Goal: Task Accomplishment & Management: Complete application form

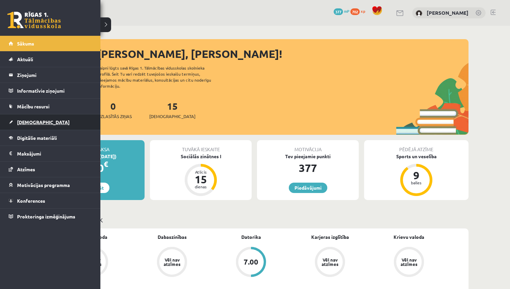
click at [20, 125] on link "[DEMOGRAPHIC_DATA]" at bounding box center [50, 121] width 83 height 15
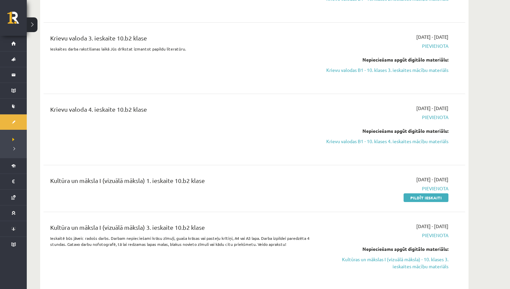
scroll to position [1784, 0]
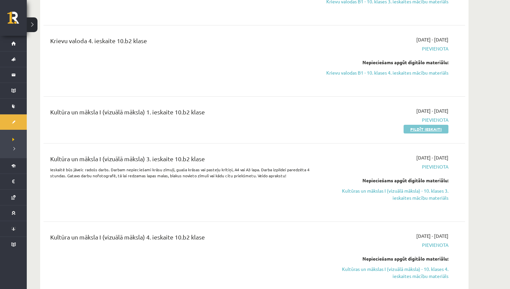
click at [414, 126] on link "Pildīt ieskaiti" at bounding box center [425, 129] width 45 height 9
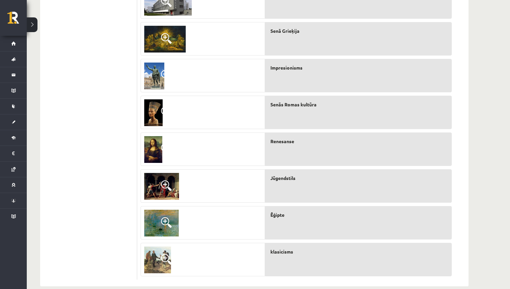
scroll to position [261, 0]
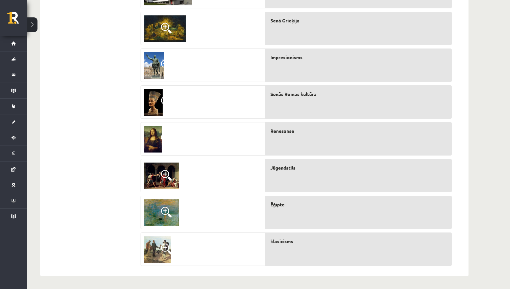
click at [170, 173] on span at bounding box center [166, 175] width 11 height 11
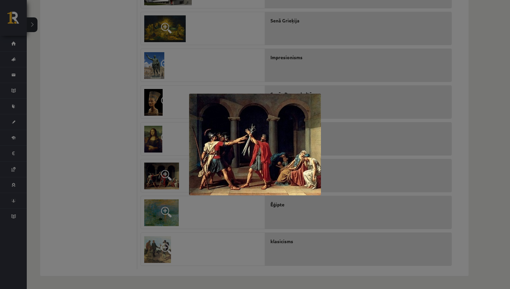
click at [115, 167] on div at bounding box center [255, 144] width 510 height 289
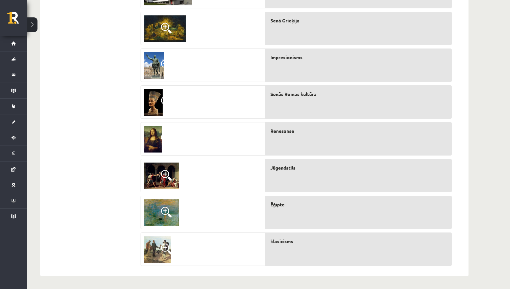
click at [163, 34] on img at bounding box center [164, 28] width 41 height 27
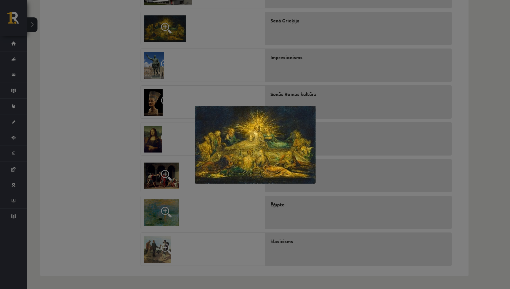
click at [122, 59] on div at bounding box center [255, 144] width 510 height 289
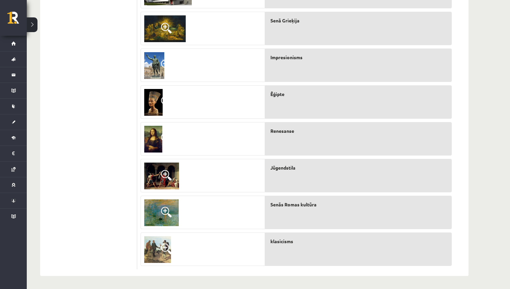
scroll to position [83, 0]
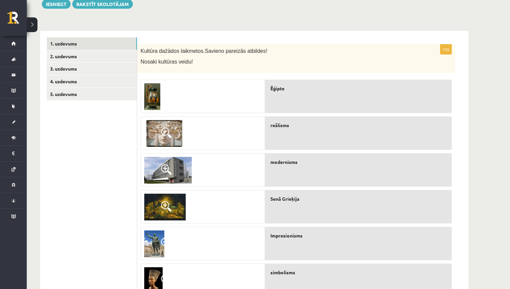
click at [150, 84] on img at bounding box center [152, 96] width 16 height 27
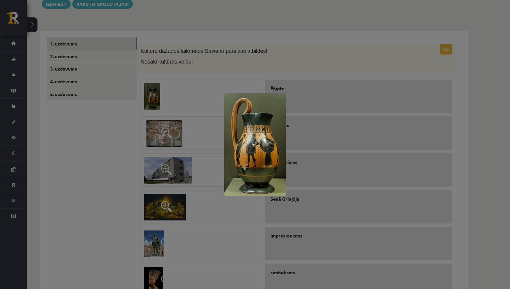
click at [206, 99] on div at bounding box center [255, 144] width 510 height 289
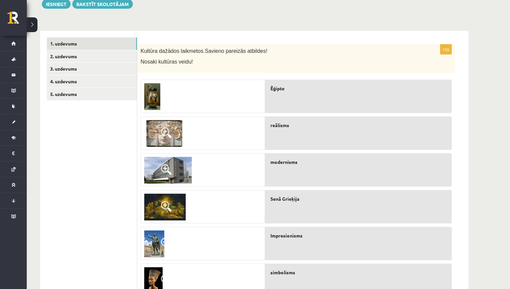
click at [164, 133] on span at bounding box center [166, 132] width 11 height 11
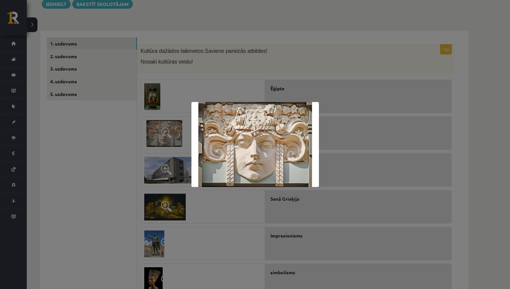
click at [131, 153] on div at bounding box center [255, 144] width 510 height 289
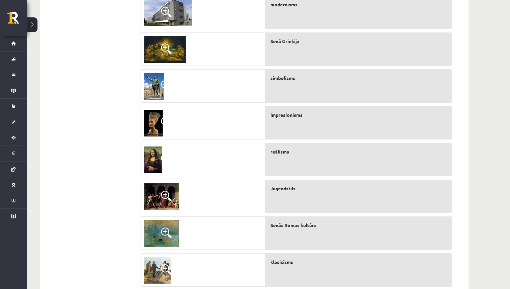
scroll to position [261, 0]
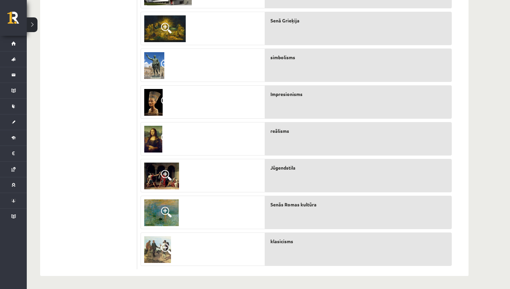
click at [158, 246] on img at bounding box center [157, 249] width 27 height 27
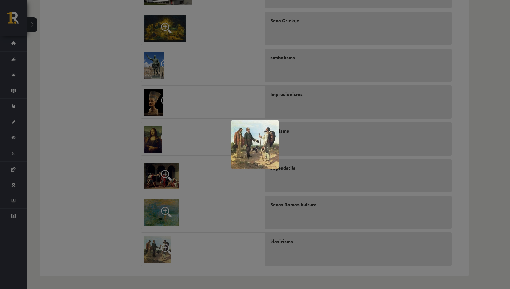
click at [108, 209] on div at bounding box center [255, 144] width 510 height 289
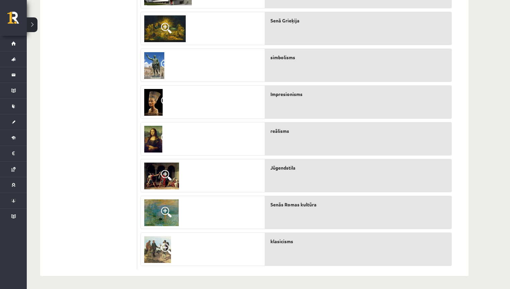
click at [153, 188] on img at bounding box center [161, 176] width 35 height 27
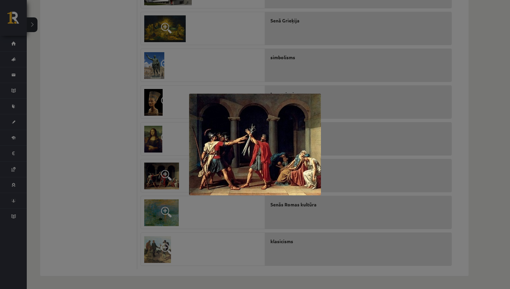
click at [125, 186] on div at bounding box center [255, 144] width 510 height 289
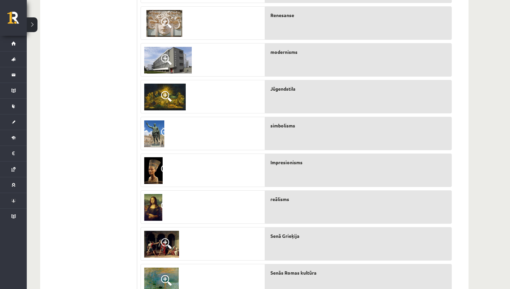
scroll to position [172, 0]
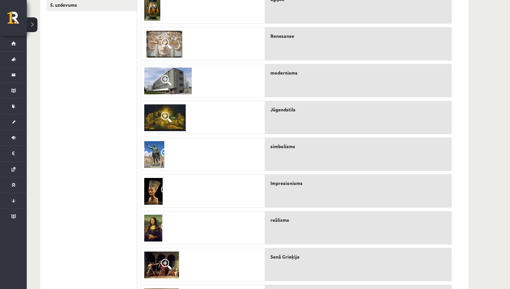
click at [159, 193] on img at bounding box center [153, 191] width 18 height 27
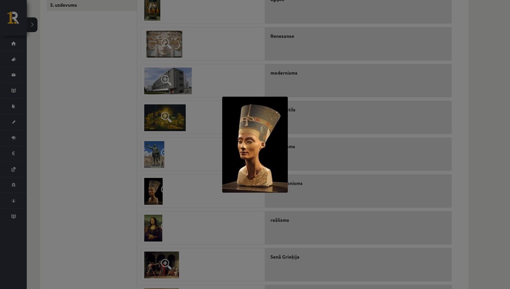
click at [122, 187] on div at bounding box center [255, 144] width 510 height 289
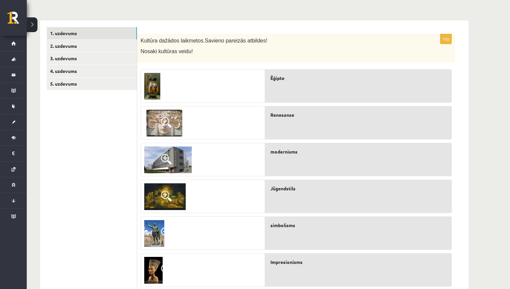
scroll to position [83, 0]
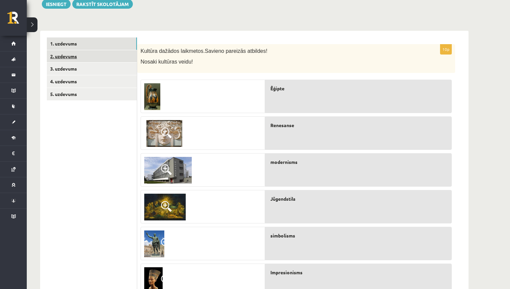
click at [108, 58] on link "2. uzdevums" at bounding box center [92, 56] width 90 height 12
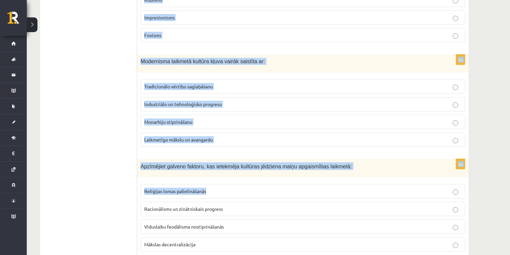
scroll to position [1451, 0]
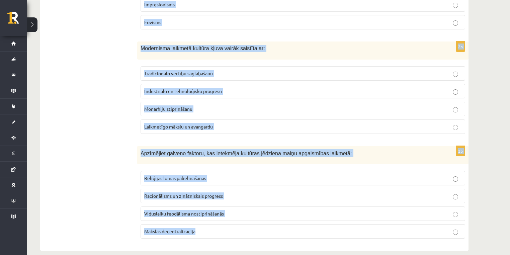
drag, startPoint x: 140, startPoint y: 45, endPoint x: 247, endPoint y: 216, distance: 201.5
copy form "Lore ipsumdol sita conse adipisc elitse doeius? Temporinc Utlaboreet Dolore Mag…"
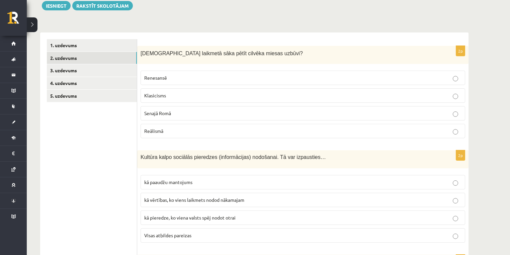
scroll to position [89, 0]
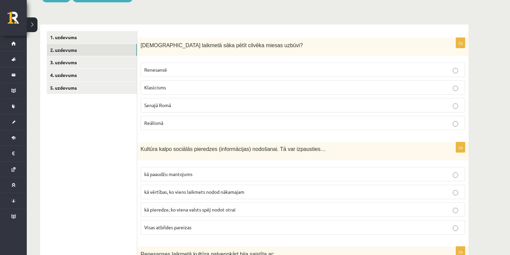
click at [174, 126] on p "Reālismā" at bounding box center [302, 122] width 317 height 7
click at [179, 76] on label "Renesansē" at bounding box center [302, 70] width 324 height 14
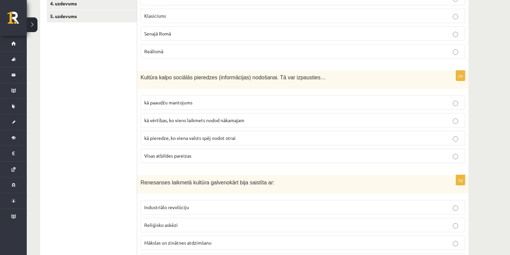
scroll to position [178, 0]
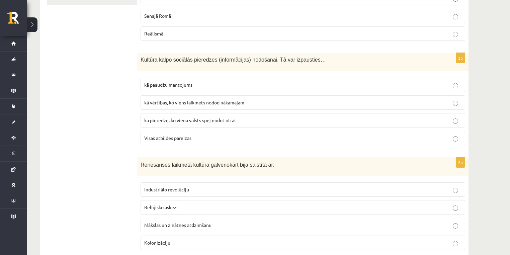
click at [171, 138] on span "Visas atbildes pareizas" at bounding box center [167, 138] width 47 height 6
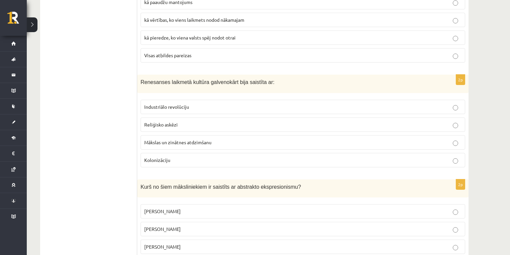
scroll to position [268, 0]
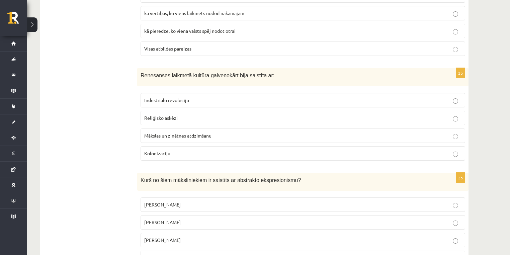
click at [173, 132] on span "Mākslas un zinātnes atdzimšanu" at bounding box center [177, 135] width 67 height 6
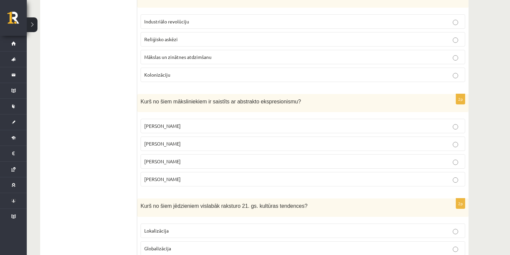
scroll to position [357, 0]
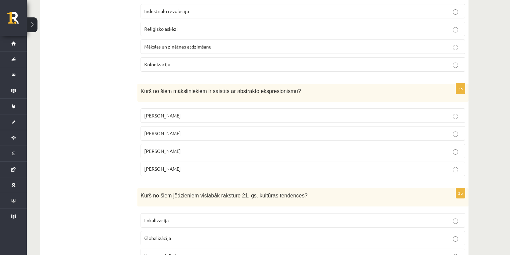
click at [165, 133] on span "[PERSON_NAME]" at bounding box center [162, 133] width 36 height 6
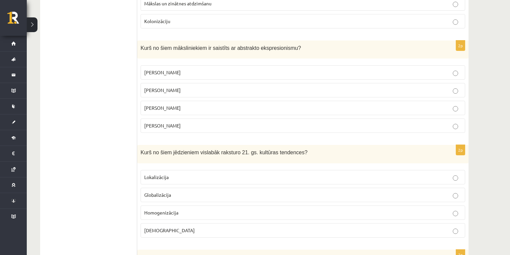
scroll to position [446, 0]
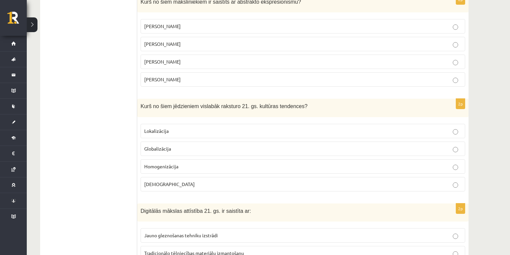
click at [158, 147] on span "Globalizācija" at bounding box center [157, 149] width 27 height 6
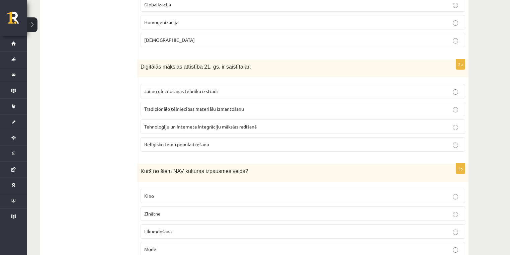
scroll to position [624, 0]
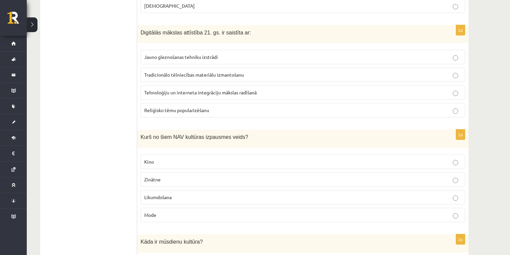
click at [168, 91] on span "Tehnoloģiju un interneta integrāciju mākslas radīšanā" at bounding box center [200, 92] width 112 height 6
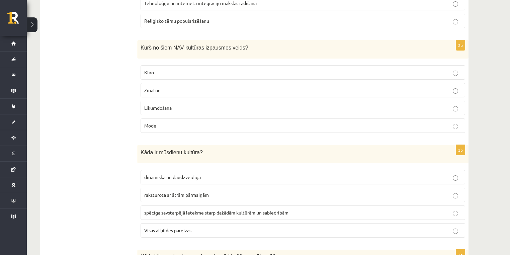
click at [171, 106] on span "Likumdošana" at bounding box center [157, 108] width 27 height 6
click at [167, 227] on span "Visas atbildes pareizas" at bounding box center [167, 230] width 47 height 6
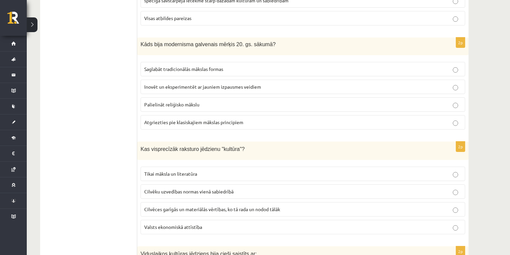
scroll to position [916, 0]
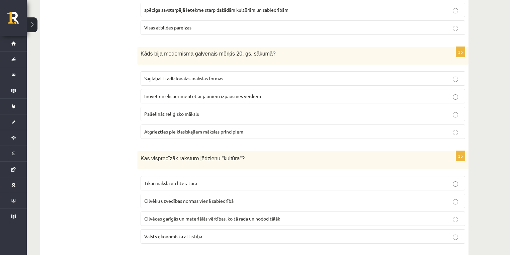
click at [187, 95] on label "Inovēt un eksperimentēt ar jauniem izpausmes veidiem" at bounding box center [302, 96] width 324 height 14
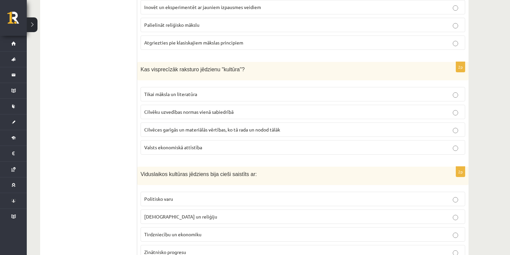
click at [177, 126] on span "Cilvēces garīgās un materiālās vērtības, ko tā rada un nodod tālāk" at bounding box center [212, 129] width 136 height 6
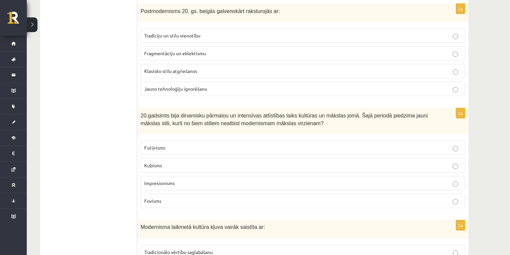
click at [167, 180] on span "Impresionisms" at bounding box center [159, 183] width 30 height 6
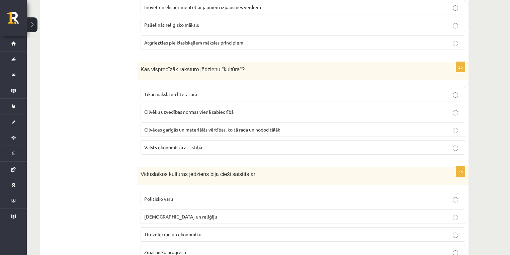
scroll to position [1094, 0]
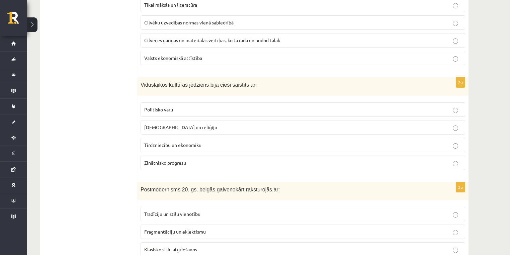
click at [172, 124] on span "[DEMOGRAPHIC_DATA] un reliģiju" at bounding box center [180, 127] width 73 height 6
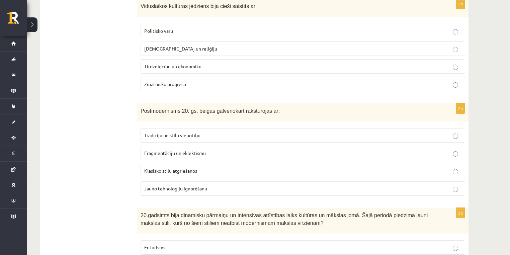
scroll to position [1184, 0]
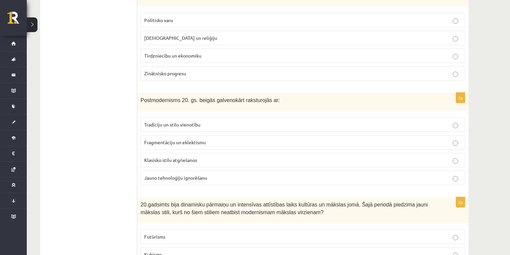
click at [187, 139] on span "Fragmentāciju un eklektismu" at bounding box center [175, 142] width 62 height 6
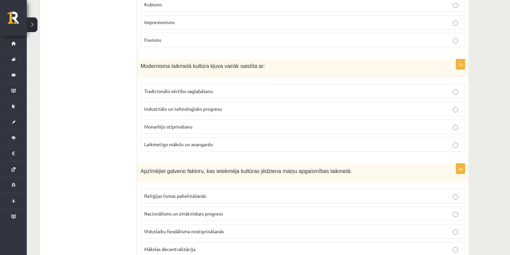
scroll to position [1451, 0]
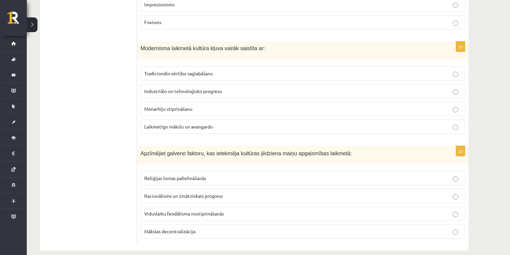
click at [186, 88] on p "Industriālo un tehnoloģisko progresu" at bounding box center [302, 91] width 317 height 7
click at [178, 194] on label "Racionālisms un zinātniskais progress" at bounding box center [302, 196] width 324 height 14
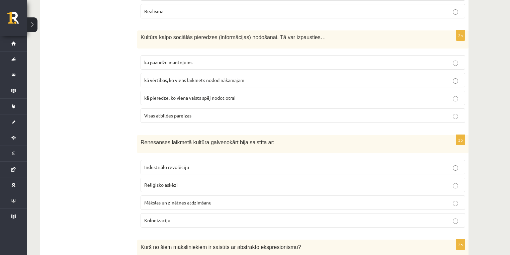
scroll to position [0, 0]
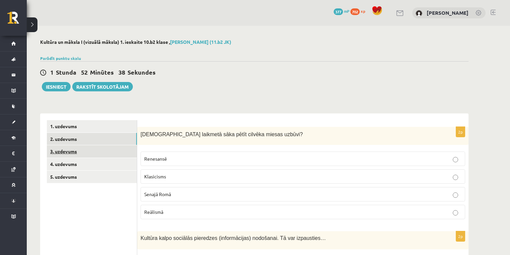
click at [109, 157] on link "3. uzdevums" at bounding box center [92, 151] width 90 height 12
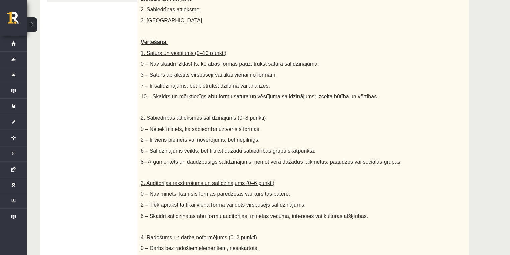
scroll to position [111, 0]
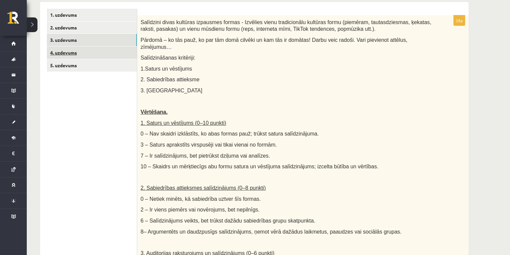
click at [101, 54] on link "4. uzdevums" at bounding box center [92, 52] width 90 height 12
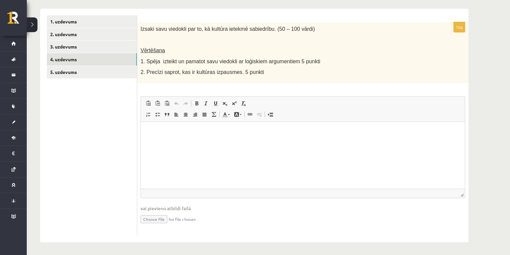
scroll to position [0, 0]
click at [109, 81] on ul "1. uzdevums 2. uzdevums 3. uzdevums 4. uzdevums 5. uzdevums" at bounding box center [92, 125] width 90 height 220
click at [110, 75] on link "5. uzdevums" at bounding box center [92, 72] width 90 height 12
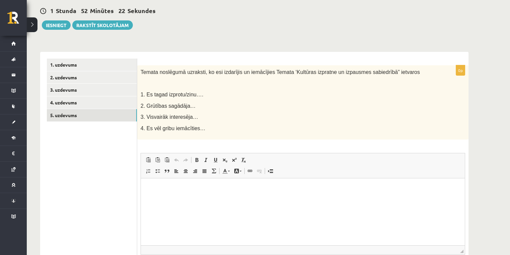
scroll to position [16, 0]
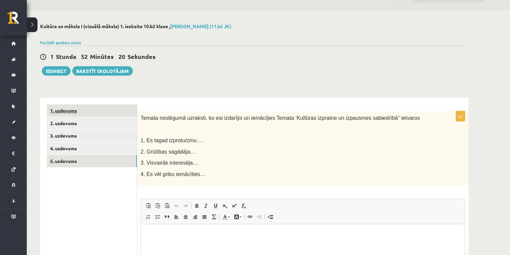
click at [106, 105] on link "1. uzdevums" at bounding box center [92, 110] width 90 height 12
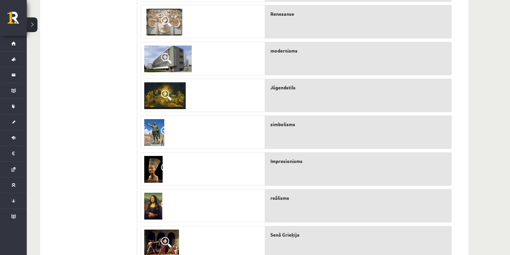
scroll to position [283, 0]
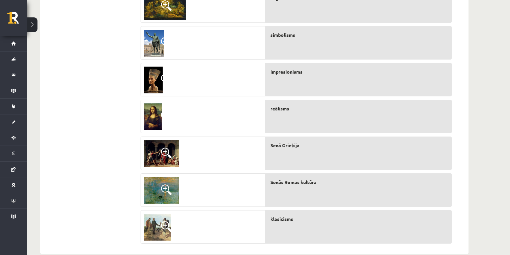
click at [166, 225] on span at bounding box center [166, 226] width 11 height 11
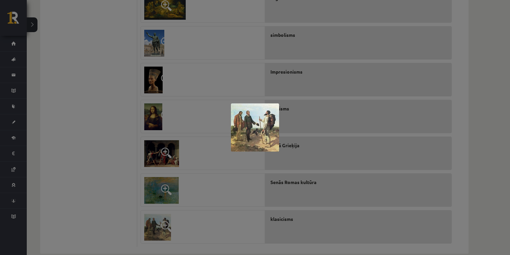
click at [209, 218] on div at bounding box center [255, 127] width 510 height 255
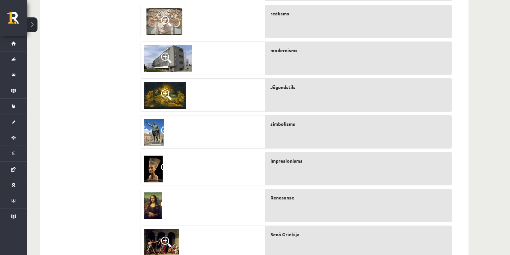
scroll to position [117, 0]
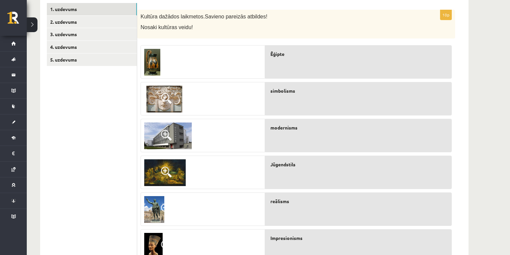
click at [174, 171] on img at bounding box center [164, 172] width 41 height 27
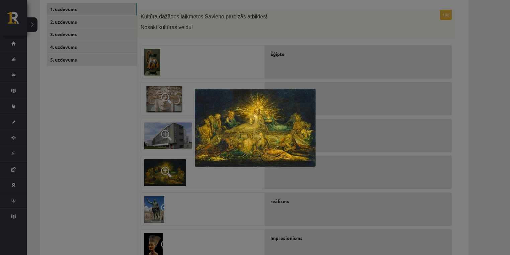
click at [196, 192] on div at bounding box center [255, 127] width 510 height 255
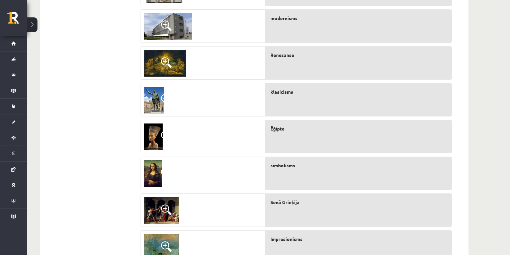
scroll to position [206, 0]
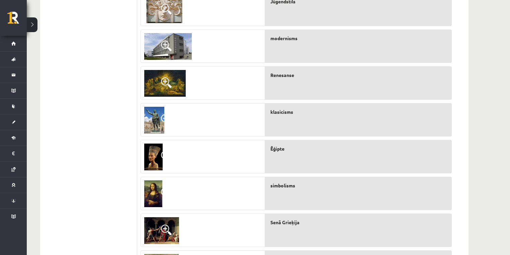
click at [157, 157] on img at bounding box center [153, 157] width 18 height 27
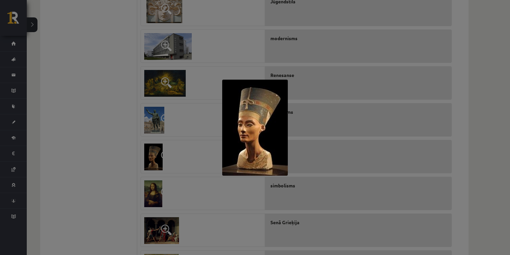
click at [179, 154] on div at bounding box center [255, 127] width 510 height 255
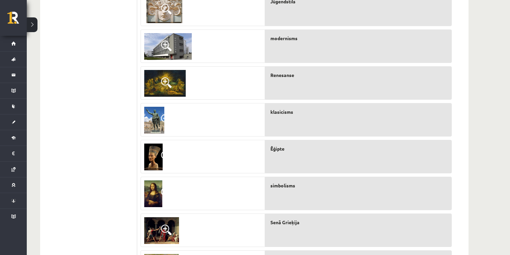
scroll to position [117, 0]
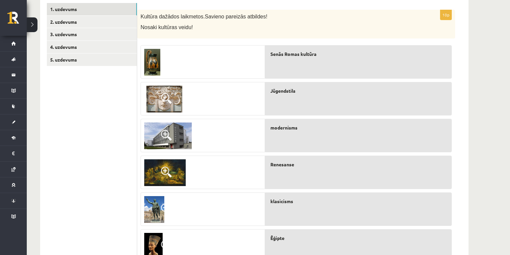
click at [153, 64] on img at bounding box center [152, 62] width 16 height 27
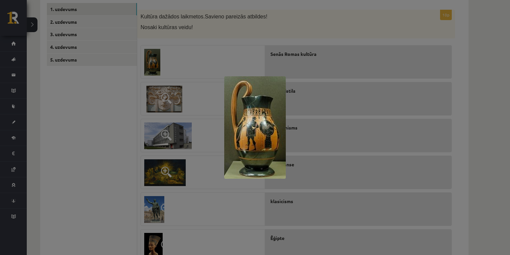
click at [126, 127] on div at bounding box center [255, 127] width 510 height 255
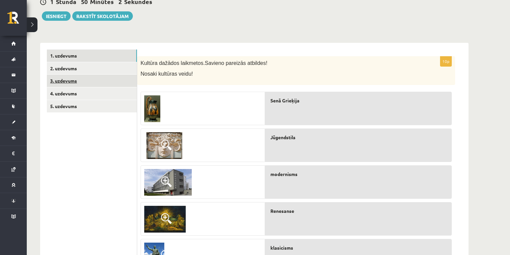
scroll to position [28, 0]
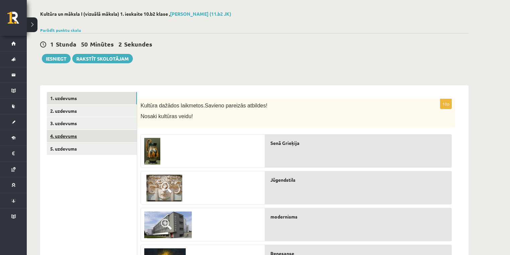
click at [87, 131] on link "4. uzdevums" at bounding box center [92, 136] width 90 height 12
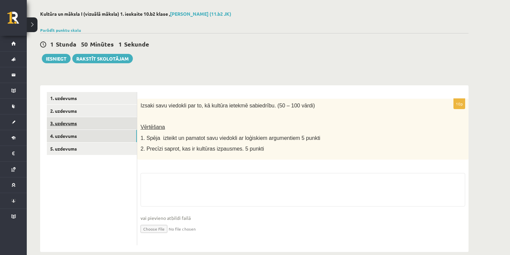
click at [88, 126] on link "3. uzdevums" at bounding box center [92, 123] width 90 height 12
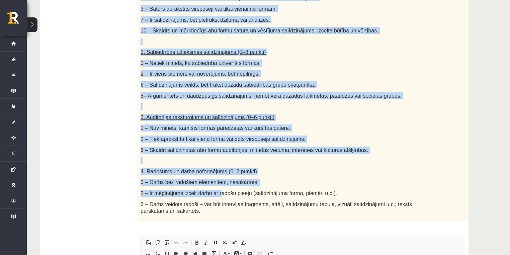
scroll to position [296, 0]
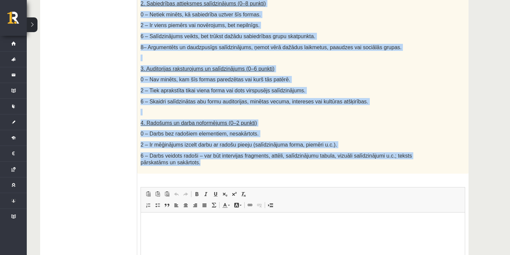
drag, startPoint x: 140, startPoint y: 106, endPoint x: 230, endPoint y: 157, distance: 103.9
click at [230, 157] on div "Salīdzini divas kultūras izpausmes formas - Izvēlies vienu tradicionālu kultūra…" at bounding box center [302, 2] width 331 height 343
copy div "Loremipsu dolor sitametc adipiscin elitse - Doeiusmo tempo incididuntut laboree…"
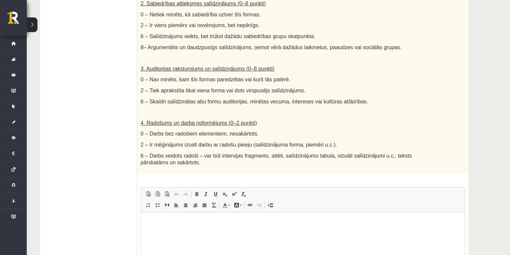
click at [112, 76] on ul "1. uzdevums 2. uzdevums 3. uzdevums 4. uzdevums 5. uzdevums" at bounding box center [92, 75] width 90 height 502
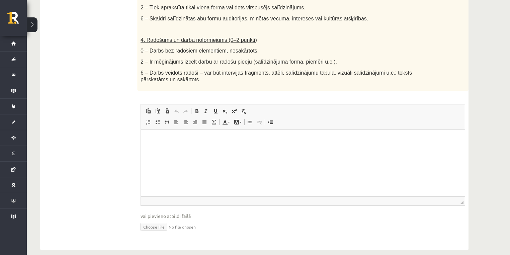
scroll to position [379, 0]
click at [236, 149] on html at bounding box center [303, 139] width 324 height 20
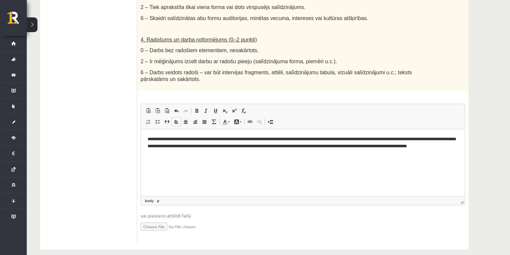
scroll to position [290, 0]
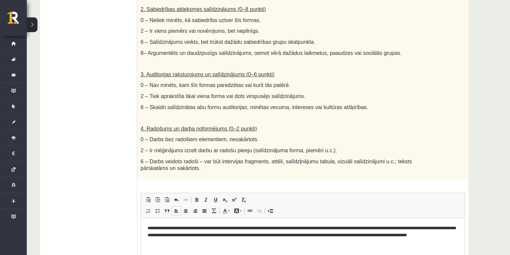
click at [287, 147] on div "Salīdzini divas kultūras izpausmes formas - Izvēlies vienu tradicionālu kultūra…" at bounding box center [302, 8] width 331 height 343
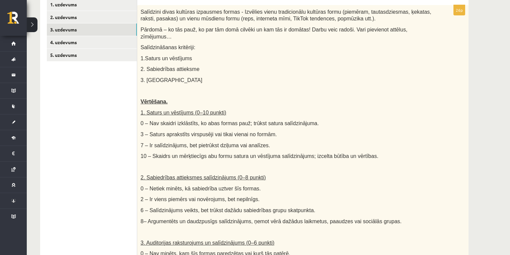
scroll to position [111, 0]
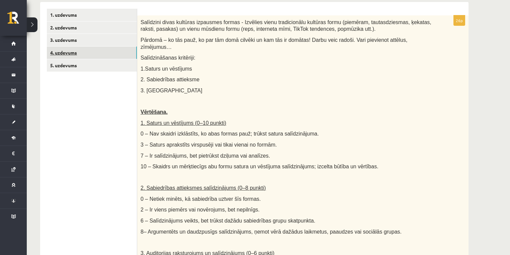
click at [100, 56] on link "4. uzdevums" at bounding box center [92, 52] width 90 height 12
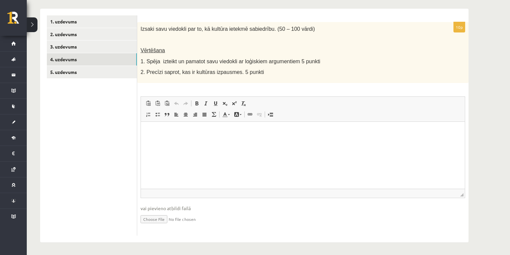
scroll to position [0, 0]
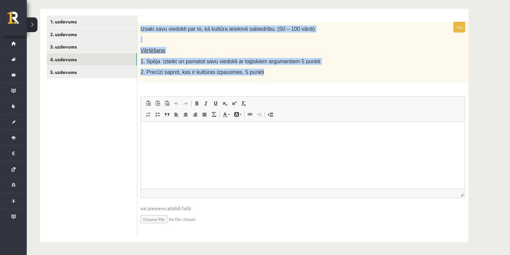
drag, startPoint x: 140, startPoint y: 28, endPoint x: 254, endPoint y: 79, distance: 124.1
click at [254, 79] on div "Izsaki savu viedokli par to, kā kultūra ietekmē sabiedrību. (50 – 100 vārdi) Vē…" at bounding box center [302, 52] width 331 height 61
copy div "Izsaki savu viedokli par to, kā kultūra ietekmē sabiedrību. (50 – 100 vārdi) Vē…"
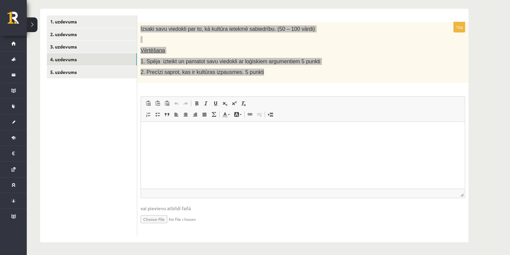
click at [218, 142] on html at bounding box center [303, 131] width 324 height 20
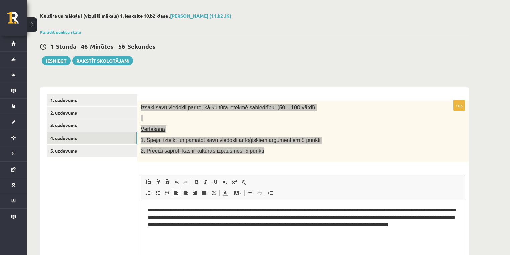
scroll to position [16, 0]
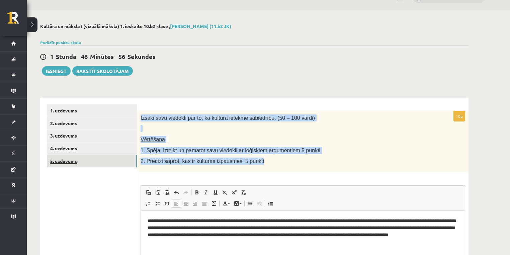
click at [116, 163] on link "5. uzdevums" at bounding box center [92, 161] width 90 height 12
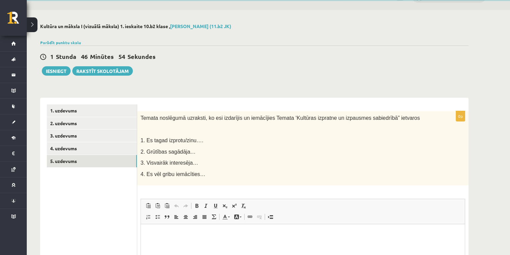
scroll to position [0, 0]
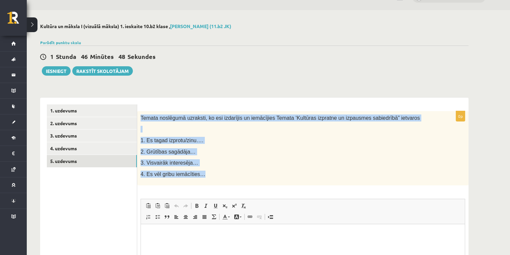
drag, startPoint x: 140, startPoint y: 116, endPoint x: 198, endPoint y: 176, distance: 82.8
click at [198, 176] on div "Temata noslēgumā uzraksti, ko esi izdarījis un iemācījies Temata ‘Kultūras izpr…" at bounding box center [302, 148] width 331 height 75
copy div "Temata noslēgumā uzraksti, ko esi izdarījis un iemācījies Temata ‘Kultūras izpr…"
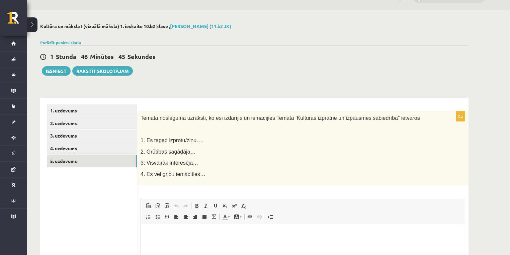
click at [197, 64] on div "1 Stunda 46 Minūtes 45 Sekundes Ieskaite saglabāta! Iesniegt Rakstīt skolotājam" at bounding box center [254, 60] width 428 height 30
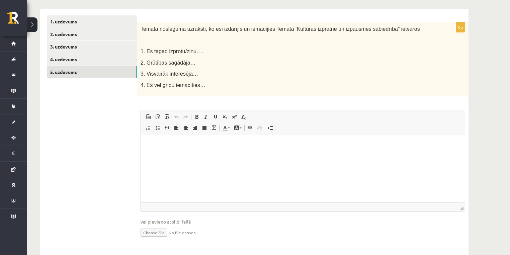
click at [175, 138] on html at bounding box center [303, 145] width 324 height 20
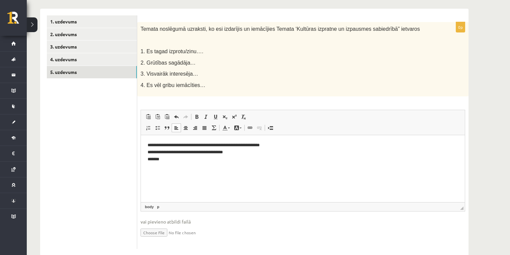
paste body "Editor, wiswyg-editor-user-answer-47025009810020"
click at [160, 171] on ul "**********" at bounding box center [303, 170] width 310 height 7
click at [171, 166] on html "**********" at bounding box center [303, 152] width 324 height 34
click at [281, 160] on p "**********" at bounding box center [303, 152] width 311 height 21
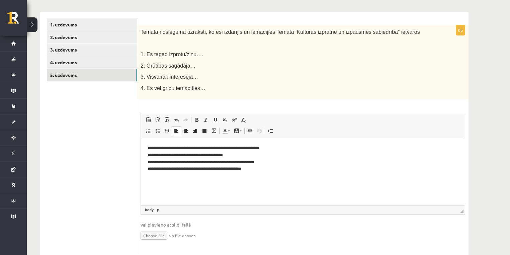
scroll to position [118, 0]
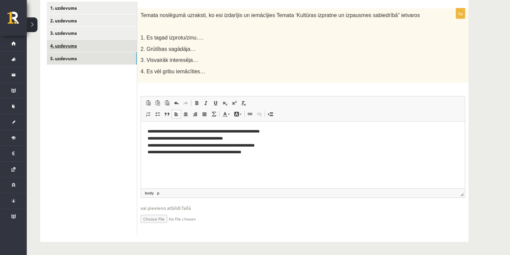
click at [110, 44] on link "4. uzdevums" at bounding box center [92, 45] width 90 height 12
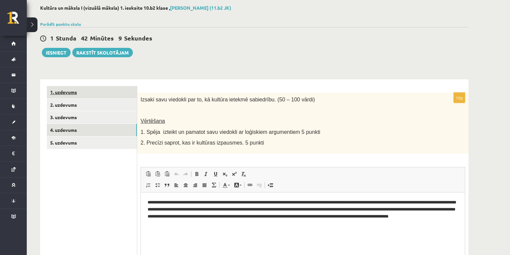
scroll to position [16, 0]
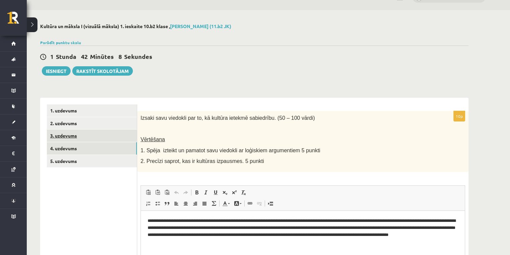
click at [105, 135] on link "3. uzdevums" at bounding box center [92, 135] width 90 height 12
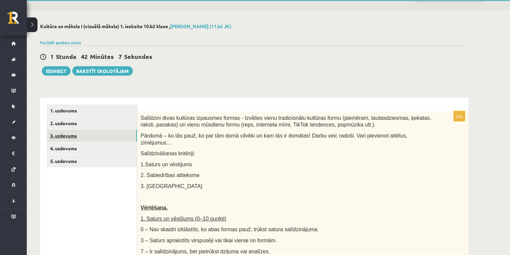
scroll to position [105, 0]
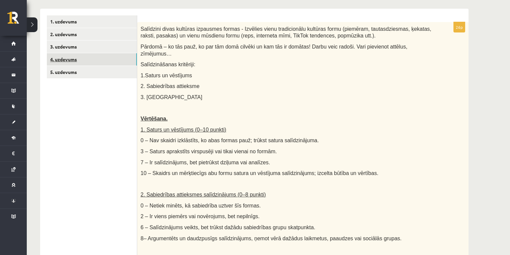
click at [96, 60] on link "4. uzdevums" at bounding box center [92, 59] width 90 height 12
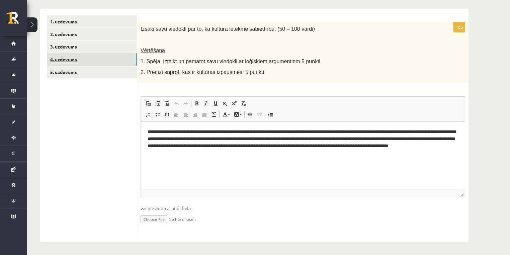
scroll to position [0, 0]
click at [96, 45] on link "3. uzdevums" at bounding box center [92, 46] width 90 height 12
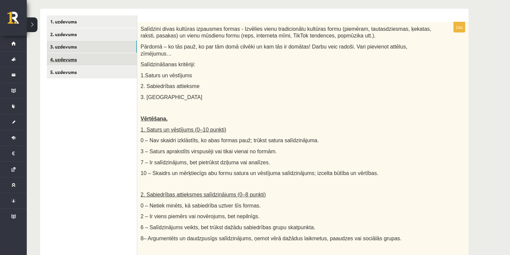
click at [97, 64] on link "4. uzdevums" at bounding box center [92, 59] width 90 height 12
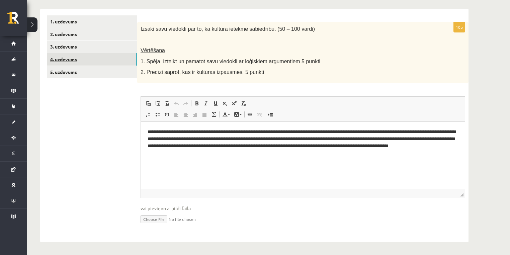
click at [97, 54] on link "4. uzdevums" at bounding box center [92, 59] width 90 height 12
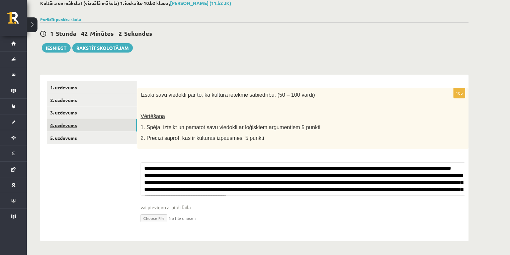
scroll to position [39, 0]
click at [92, 116] on link "3. uzdevums" at bounding box center [92, 112] width 90 height 12
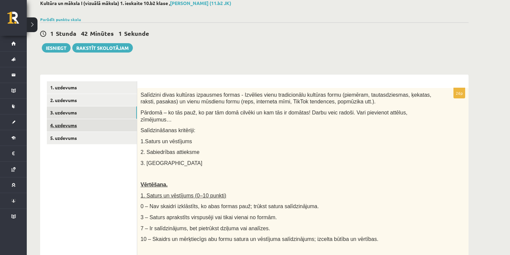
click at [92, 122] on link "4. uzdevums" at bounding box center [92, 125] width 90 height 12
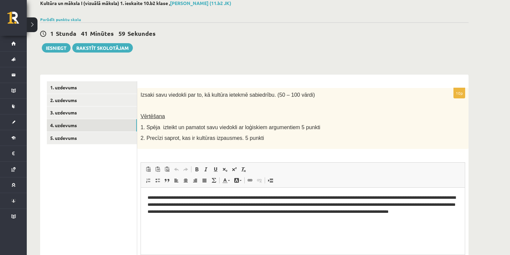
scroll to position [0, 0]
click at [100, 111] on link "3. uzdevums" at bounding box center [92, 112] width 90 height 12
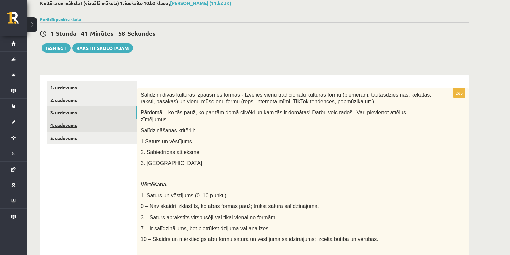
click at [101, 125] on link "4. uzdevums" at bounding box center [92, 125] width 90 height 12
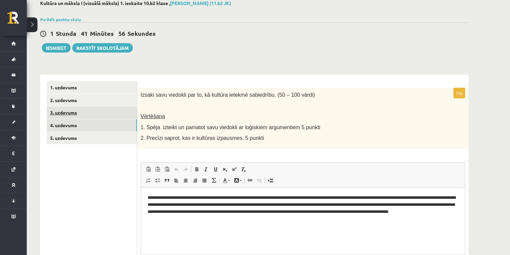
click at [98, 110] on link "3. uzdevums" at bounding box center [92, 112] width 90 height 12
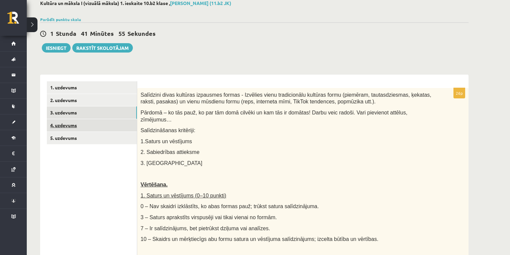
click at [99, 120] on link "4. uzdevums" at bounding box center [92, 125] width 90 height 12
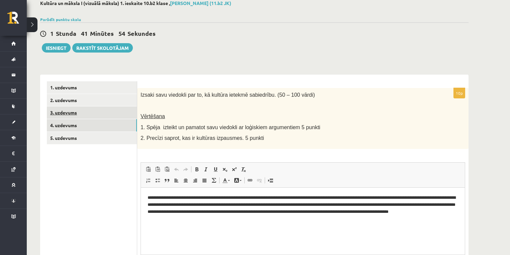
click at [97, 107] on link "3. uzdevums" at bounding box center [92, 112] width 90 height 12
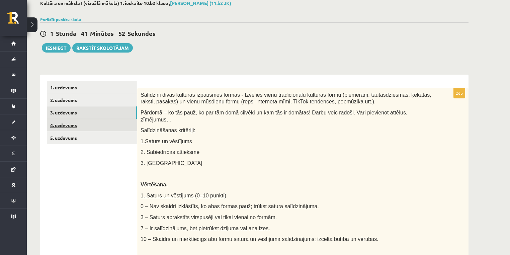
click at [96, 121] on link "4. uzdevums" at bounding box center [92, 125] width 90 height 12
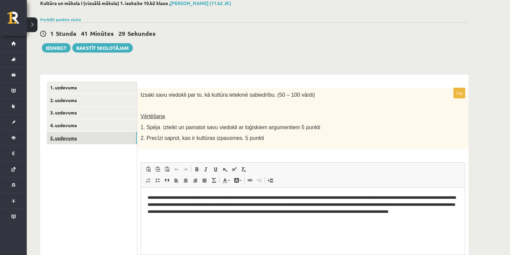
click at [90, 142] on link "5. uzdevums" at bounding box center [92, 138] width 90 height 12
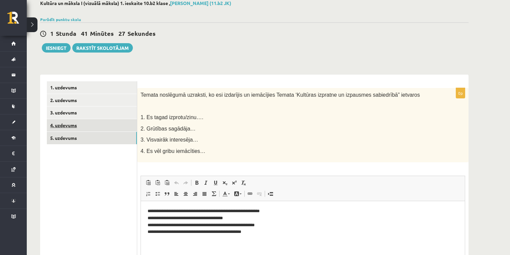
click at [90, 126] on link "4. uzdevums" at bounding box center [92, 125] width 90 height 12
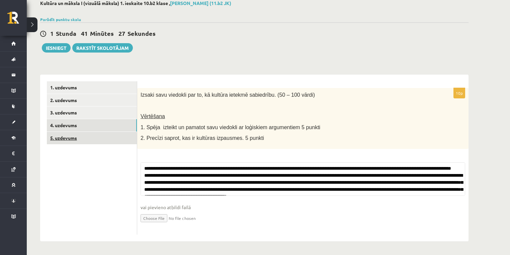
click at [91, 138] on link "5. uzdevums" at bounding box center [92, 138] width 90 height 12
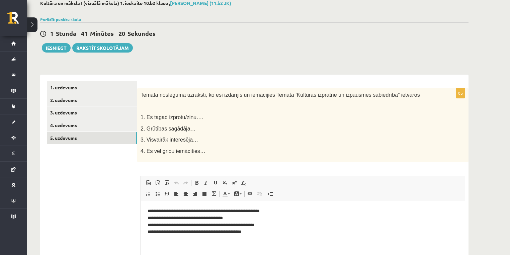
scroll to position [118, 0]
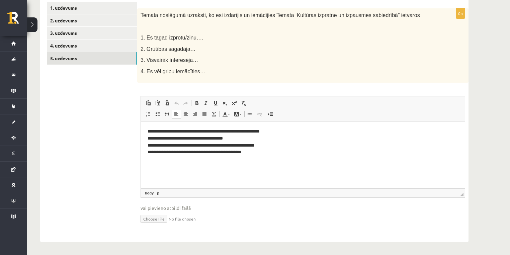
click at [236, 163] on html "**********" at bounding box center [303, 141] width 324 height 41
click at [256, 156] on html "**********" at bounding box center [303, 141] width 324 height 41
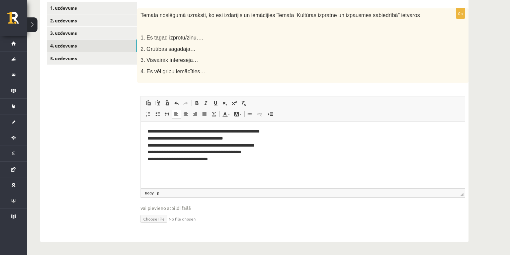
click at [114, 50] on link "4. uzdevums" at bounding box center [92, 45] width 90 height 12
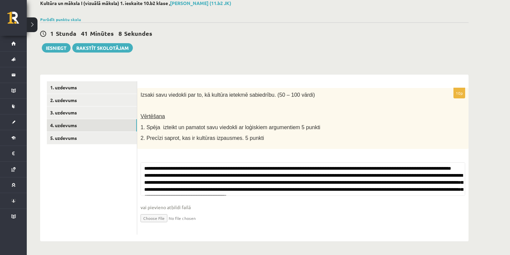
scroll to position [39, 0]
click at [112, 136] on link "5. uzdevums" at bounding box center [92, 138] width 90 height 12
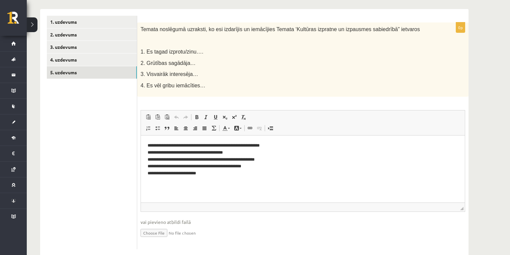
scroll to position [118, 0]
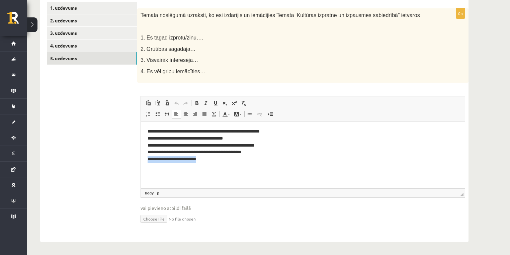
drag, startPoint x: 209, startPoint y: 160, endPoint x: 146, endPoint y: 165, distance: 63.1
click at [146, 165] on html "**********" at bounding box center [303, 145] width 324 height 48
copy p "**********"
click at [261, 153] on p "**********" at bounding box center [303, 145] width 311 height 35
drag, startPoint x: 208, startPoint y: 160, endPoint x: 148, endPoint y: 161, distance: 60.2
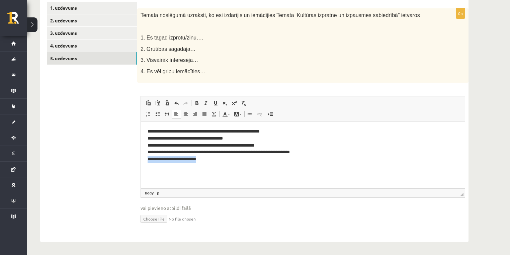
click at [148, 161] on p "**********" at bounding box center [303, 145] width 311 height 35
click at [85, 47] on link "4. uzdevums" at bounding box center [92, 45] width 90 height 12
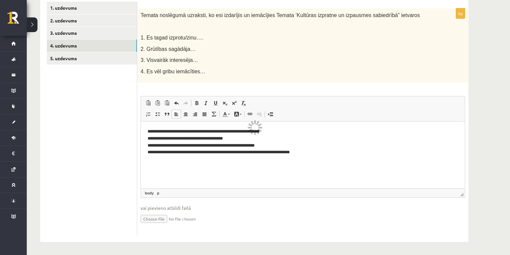
scroll to position [39, 0]
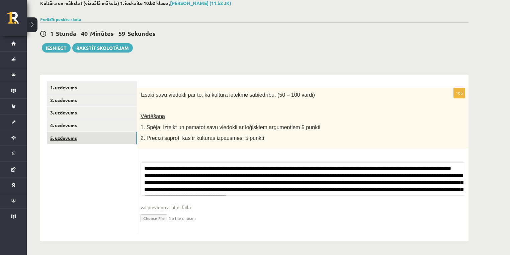
click at [79, 136] on link "5. uzdevums" at bounding box center [92, 138] width 90 height 12
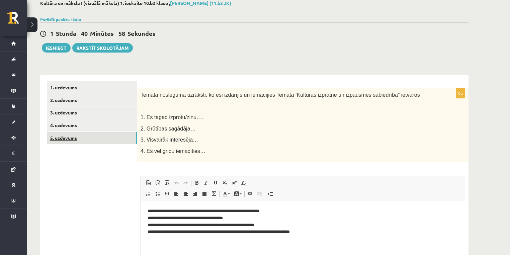
scroll to position [0, 0]
drag, startPoint x: 302, startPoint y: 232, endPoint x: 252, endPoint y: 234, distance: 50.5
click at [252, 234] on p "**********" at bounding box center [303, 225] width 311 height 35
click at [210, 241] on p "**********" at bounding box center [303, 225] width 311 height 35
drag, startPoint x: 69, startPoint y: 49, endPoint x: 78, endPoint y: 91, distance: 43.6
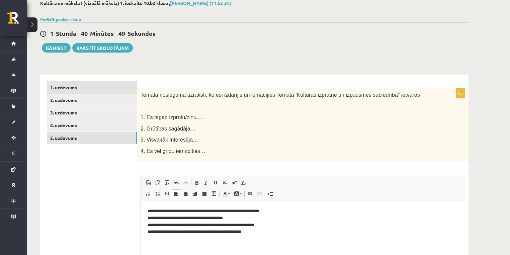
click at [78, 91] on div "Kultūra un māksla I (vizuālā māksla) 1. ieskaite 10.b2 klase , [PERSON_NAME] (1…" at bounding box center [254, 161] width 455 height 348
click at [78, 91] on link "1. uzdevums" at bounding box center [92, 87] width 90 height 12
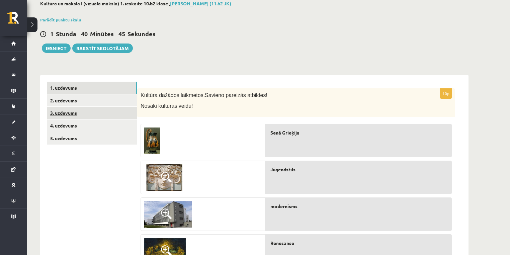
scroll to position [28, 0]
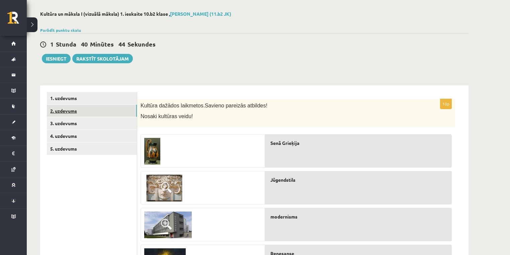
click at [81, 114] on link "2. uzdevums" at bounding box center [92, 111] width 90 height 12
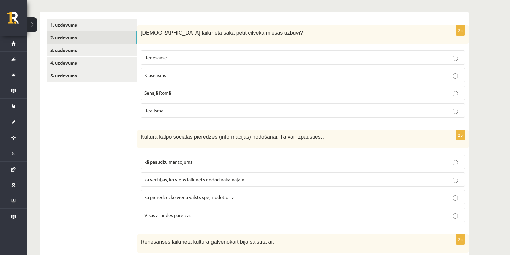
scroll to position [0, 0]
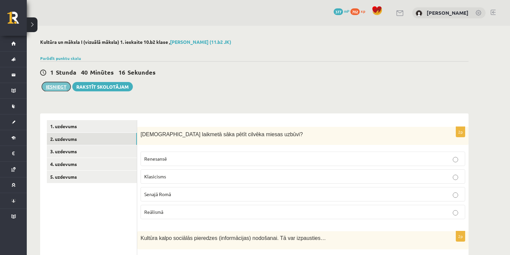
click at [51, 88] on button "Iesniegt" at bounding box center [56, 86] width 29 height 9
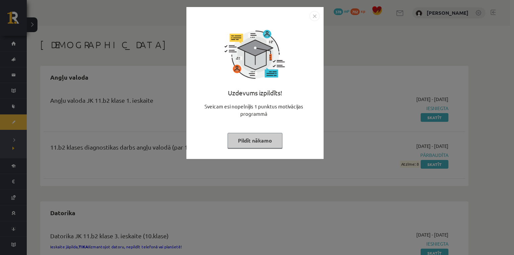
click at [236, 142] on button "Pildīt nākamo" at bounding box center [254, 140] width 55 height 15
